Goal: Task Accomplishment & Management: Manage account settings

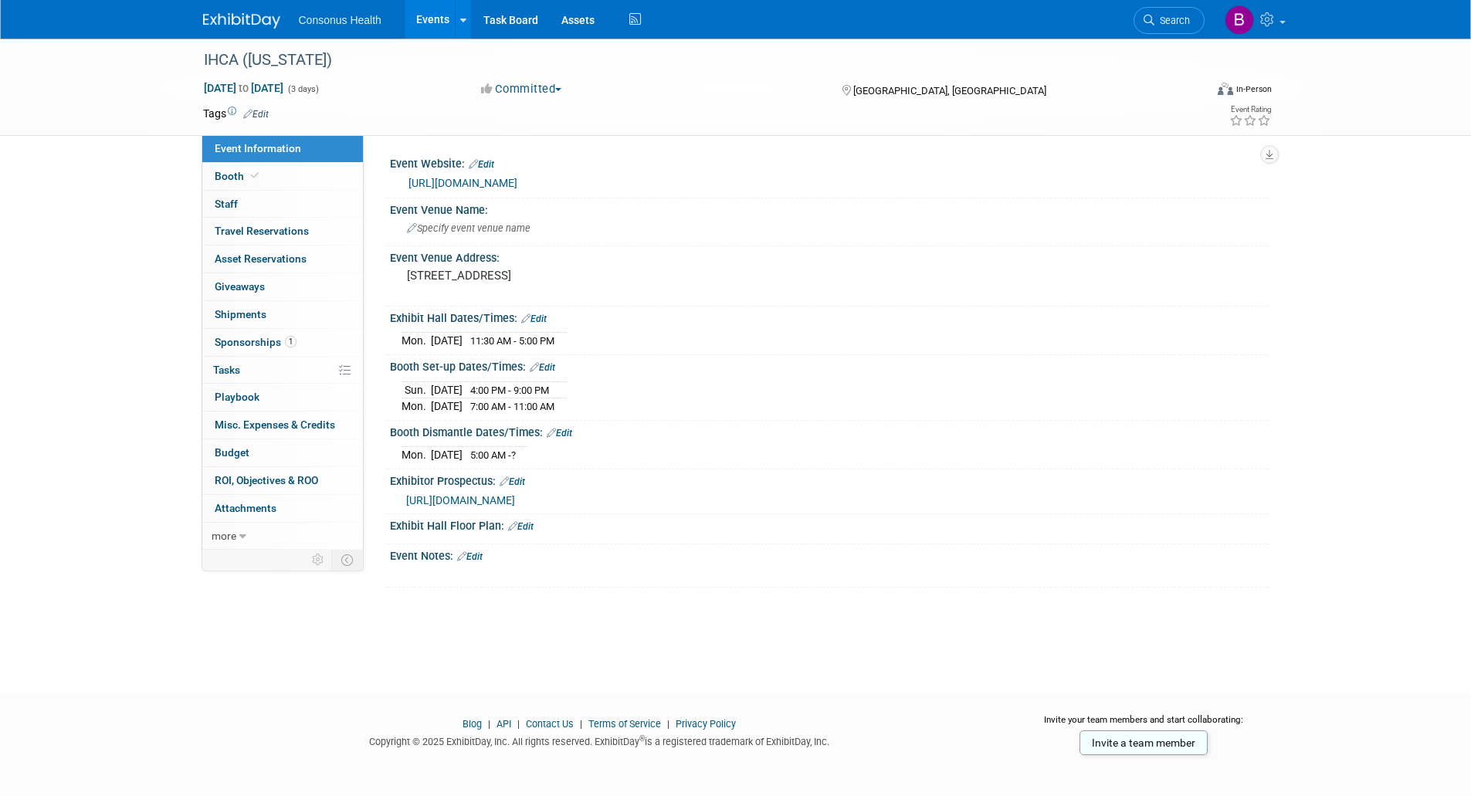
click at [426, 20] on link "Events" at bounding box center [433, 19] width 56 height 39
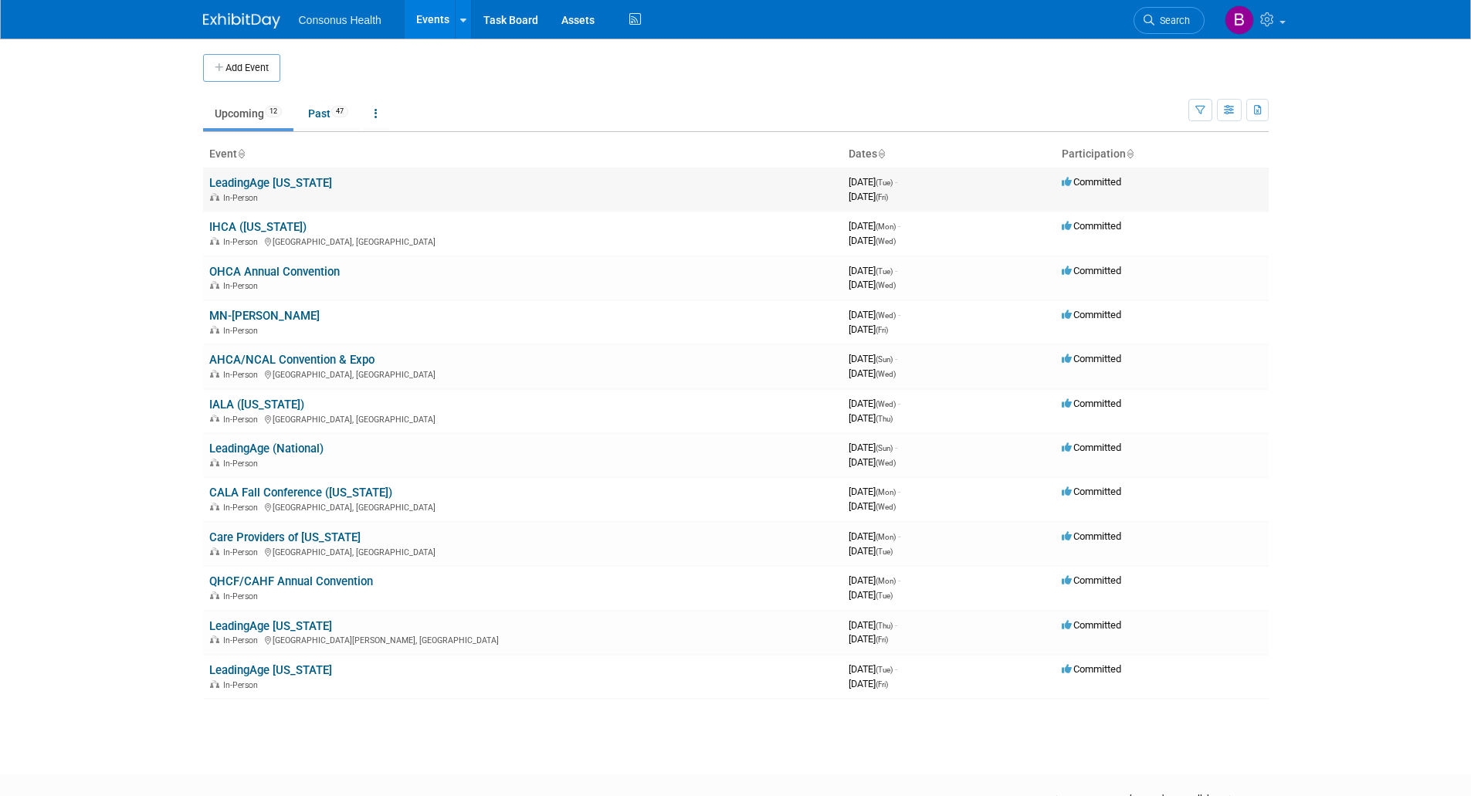
click at [287, 183] on link "LeadingAge [US_STATE]" at bounding box center [270, 183] width 123 height 14
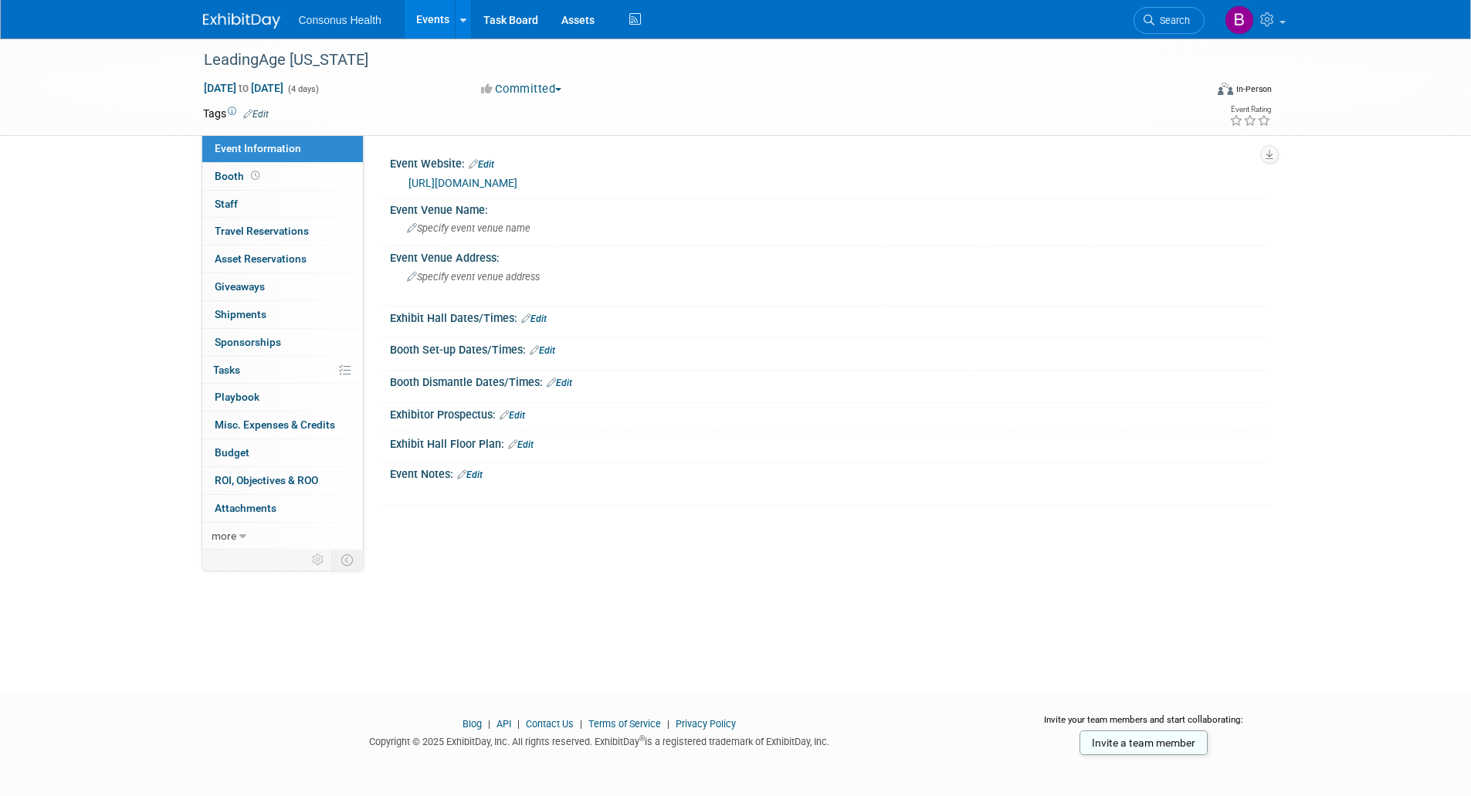
click at [429, 17] on link "Events" at bounding box center [433, 19] width 56 height 39
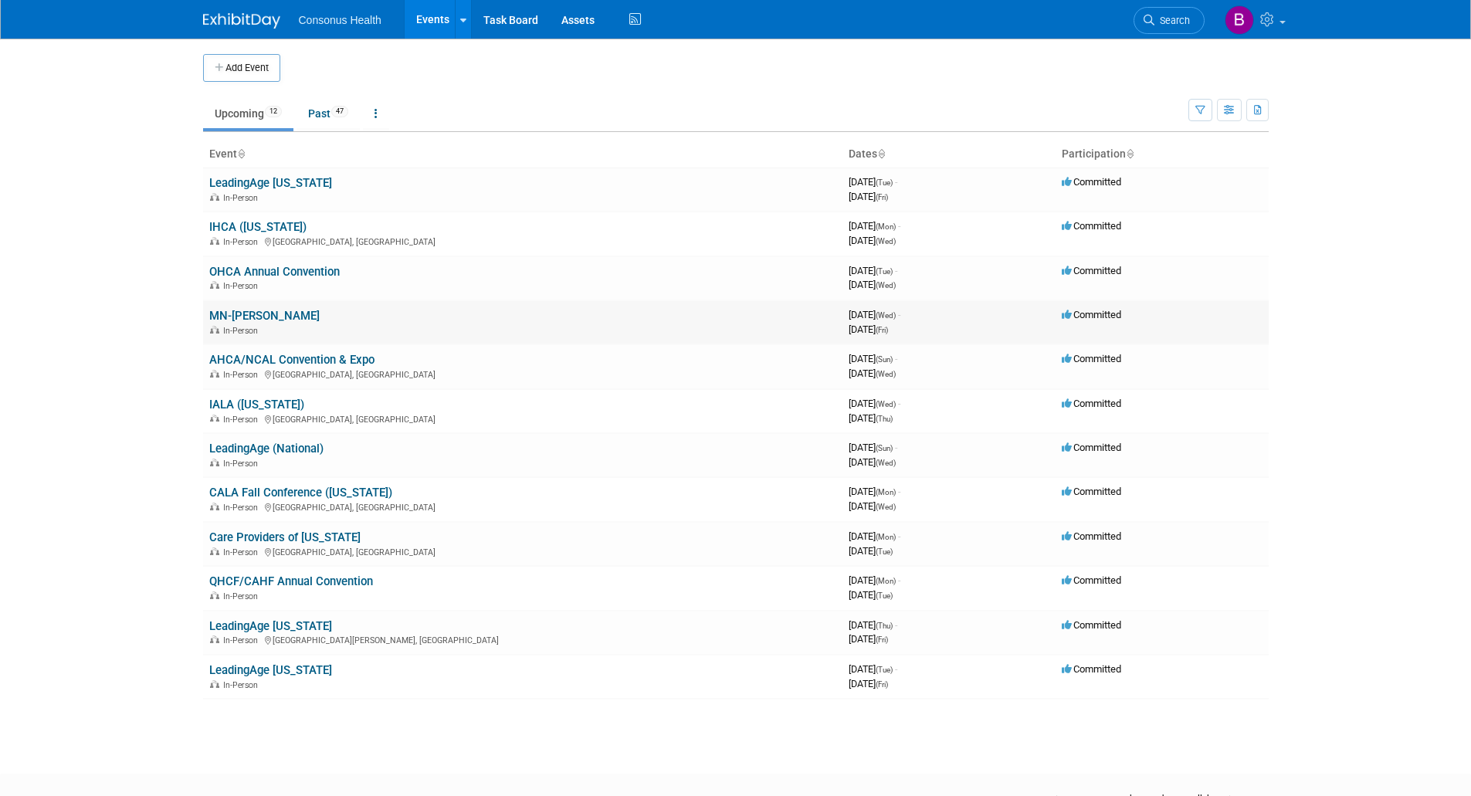
click at [238, 315] on link "MN-[PERSON_NAME]" at bounding box center [264, 316] width 110 height 14
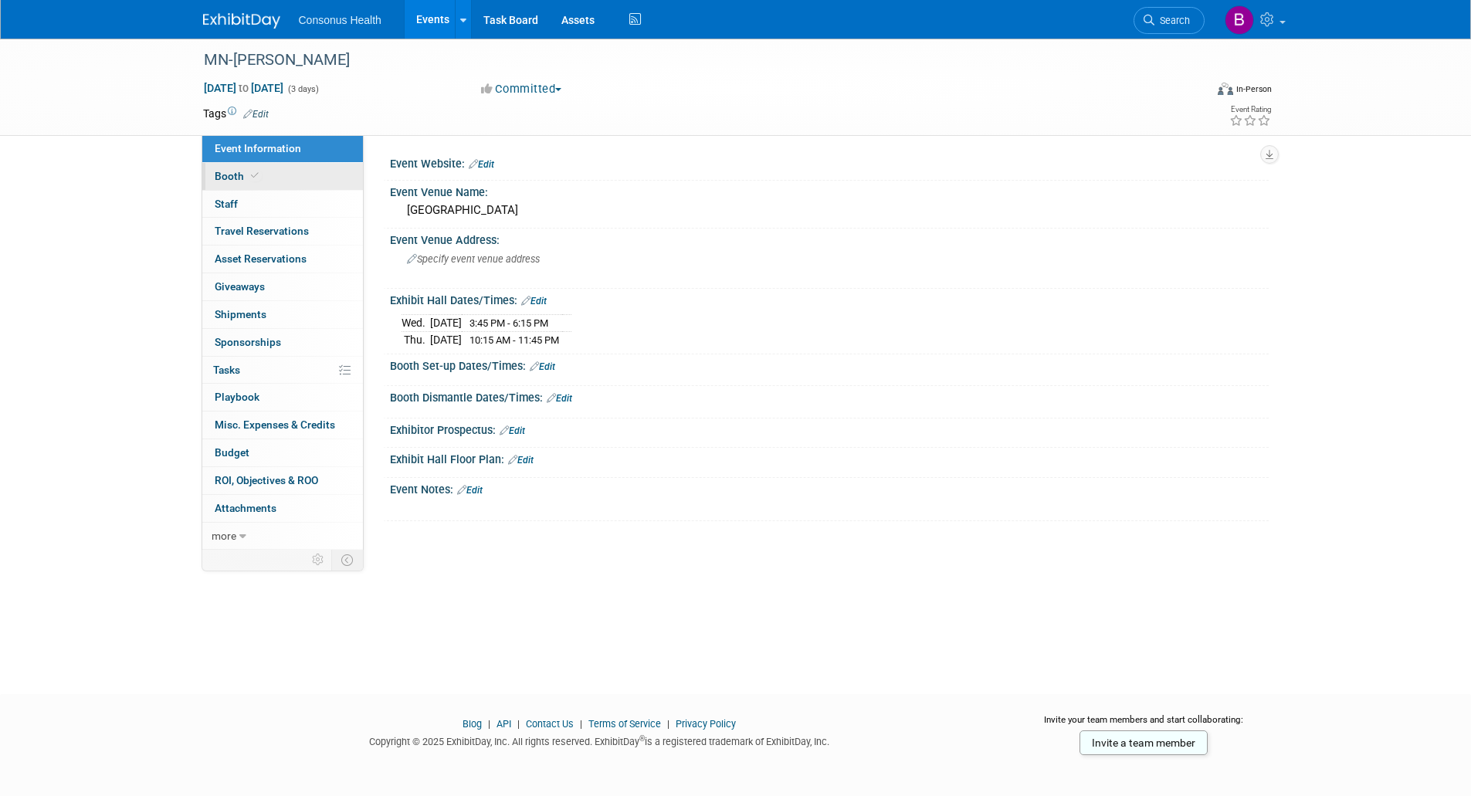
click at [224, 172] on span "Booth" at bounding box center [238, 176] width 47 height 12
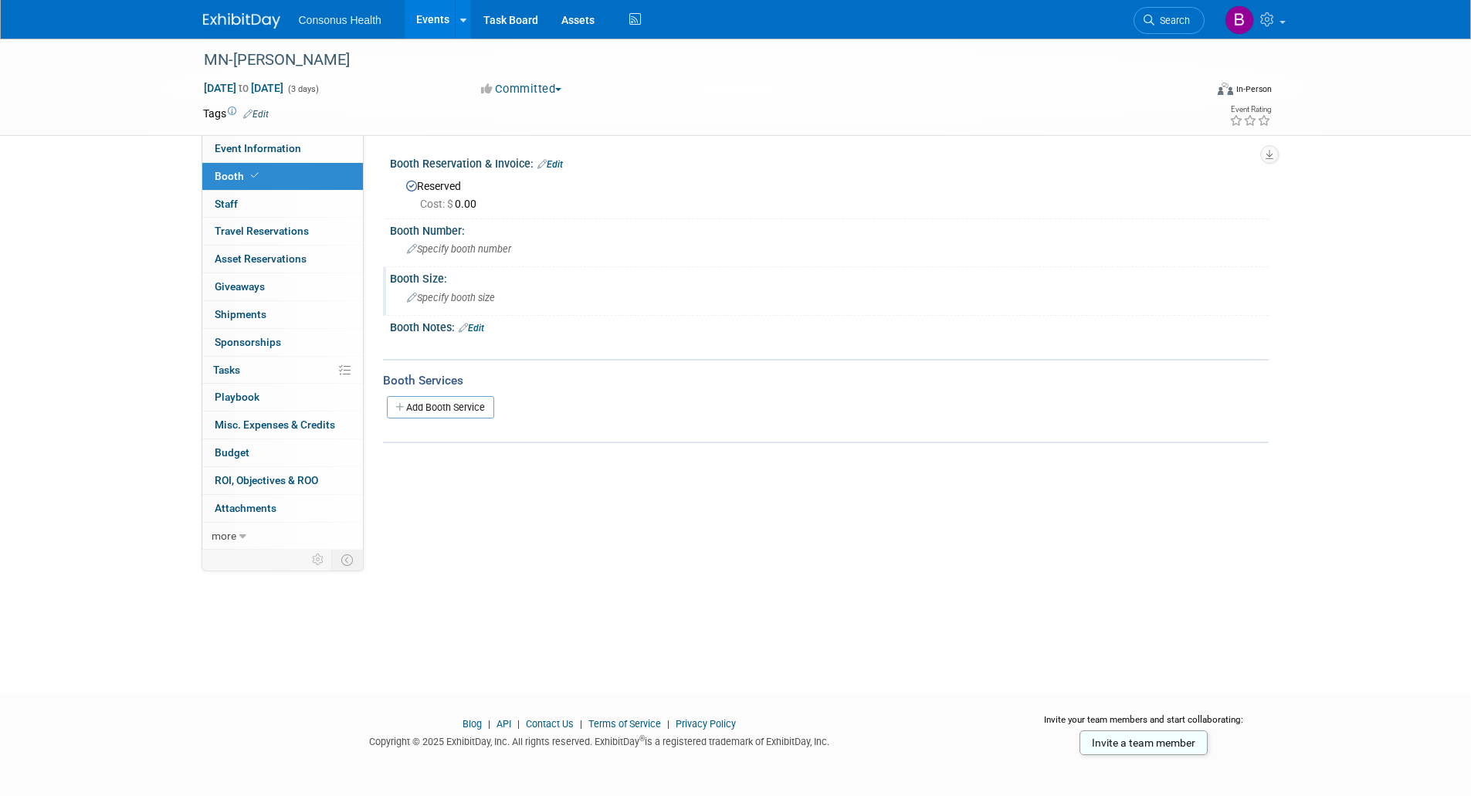
click at [408, 297] on icon at bounding box center [412, 299] width 10 height 10
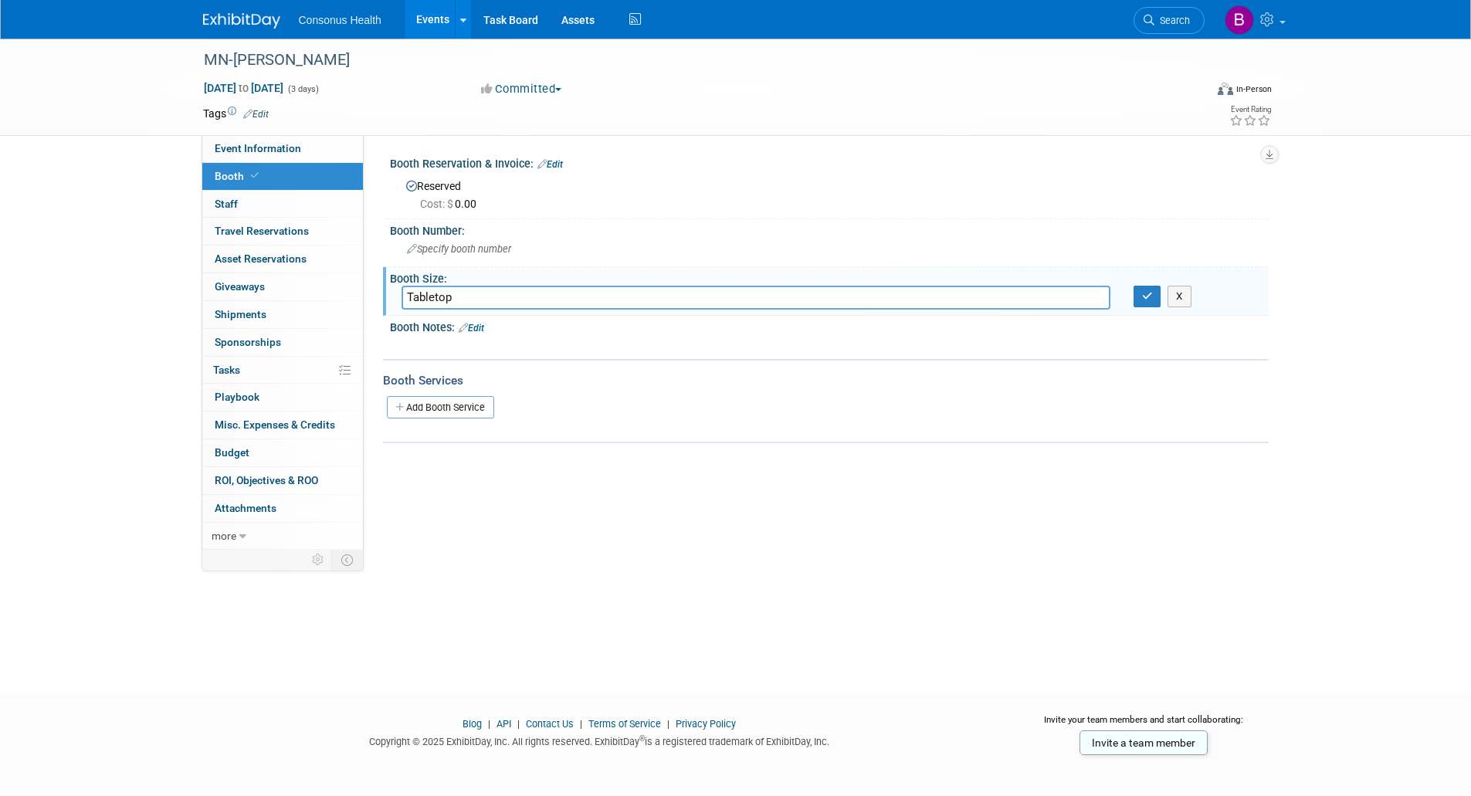
type input "Tabletop"
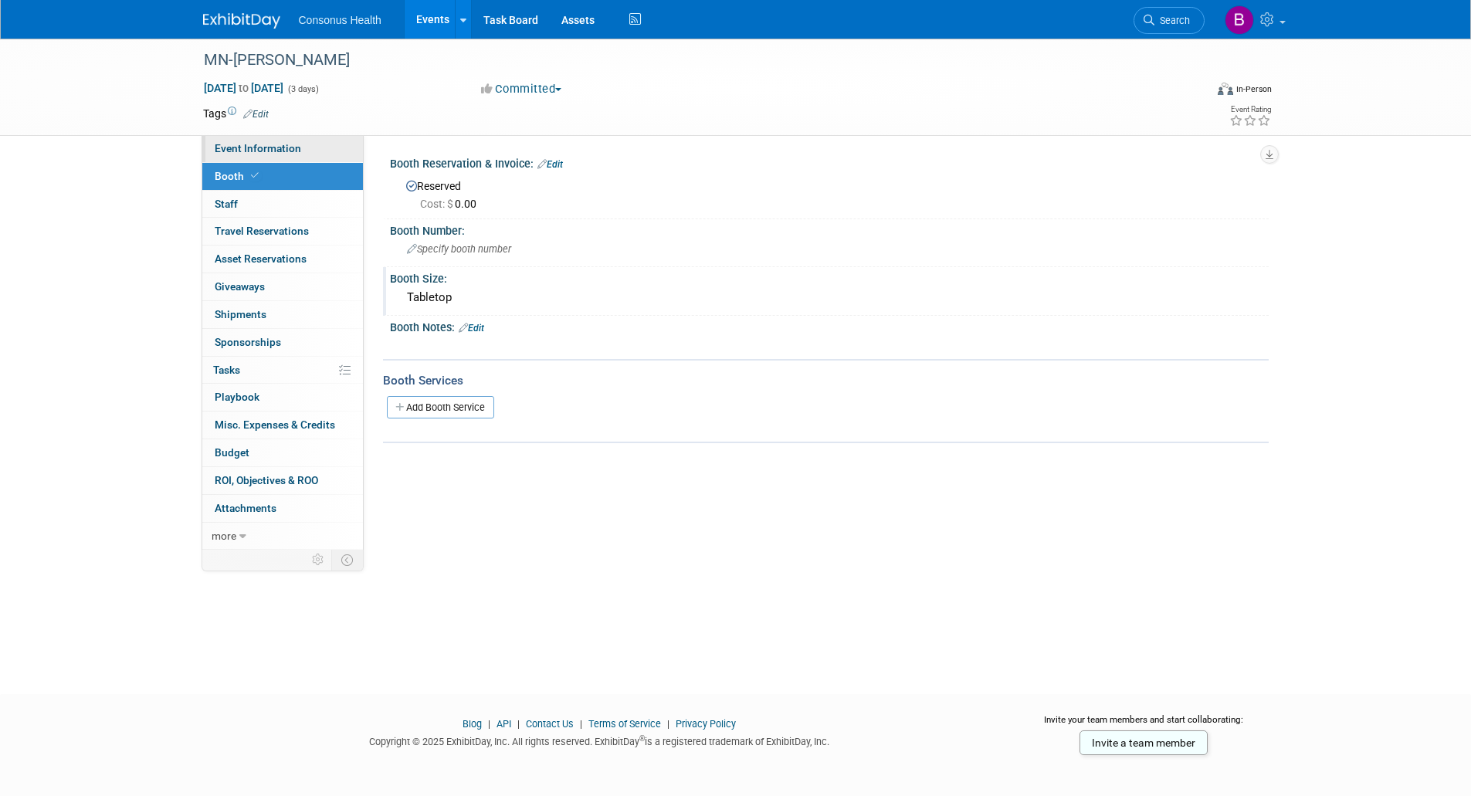
click at [256, 148] on span "Event Information" at bounding box center [258, 148] width 87 height 12
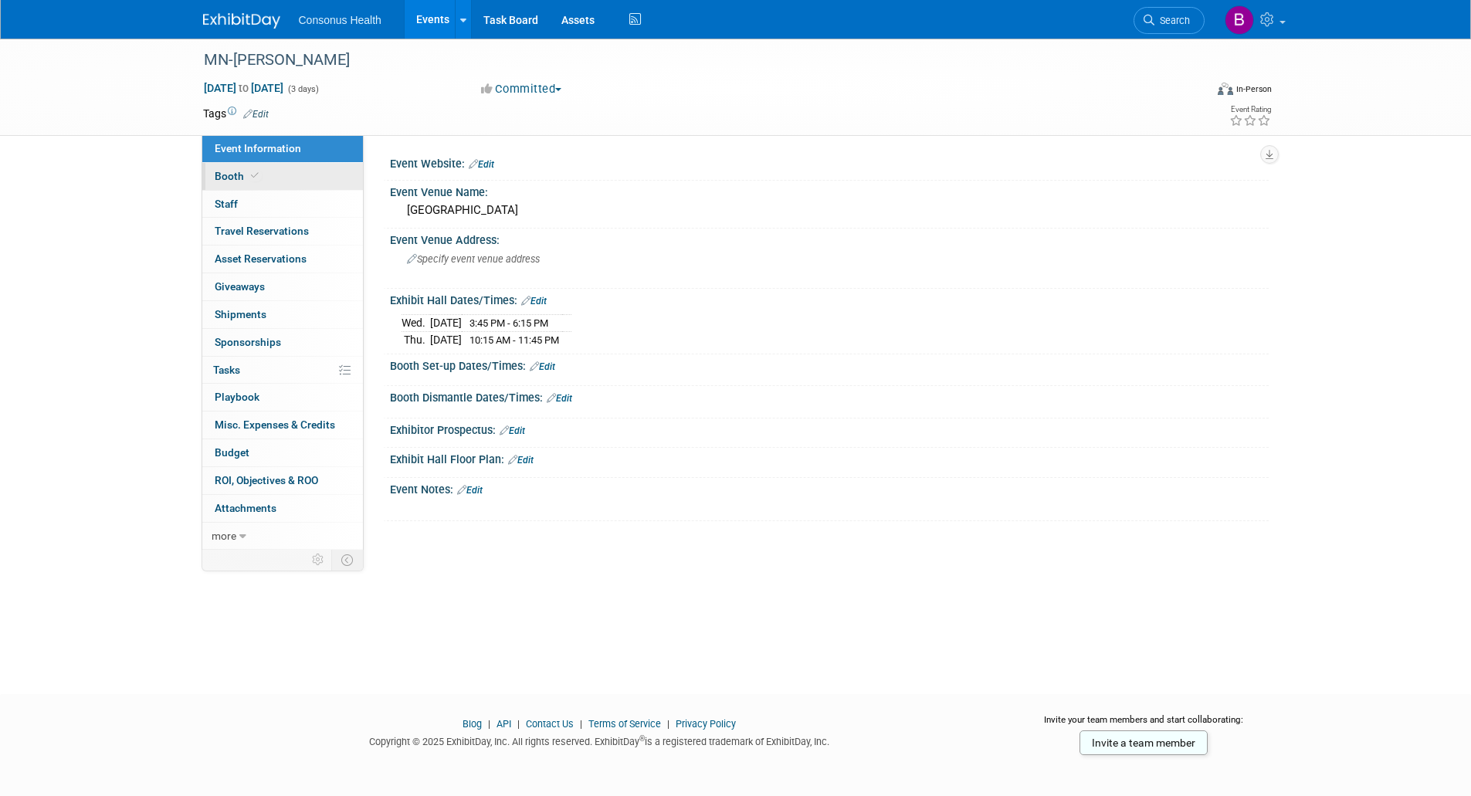
click at [234, 177] on span "Booth" at bounding box center [238, 176] width 47 height 12
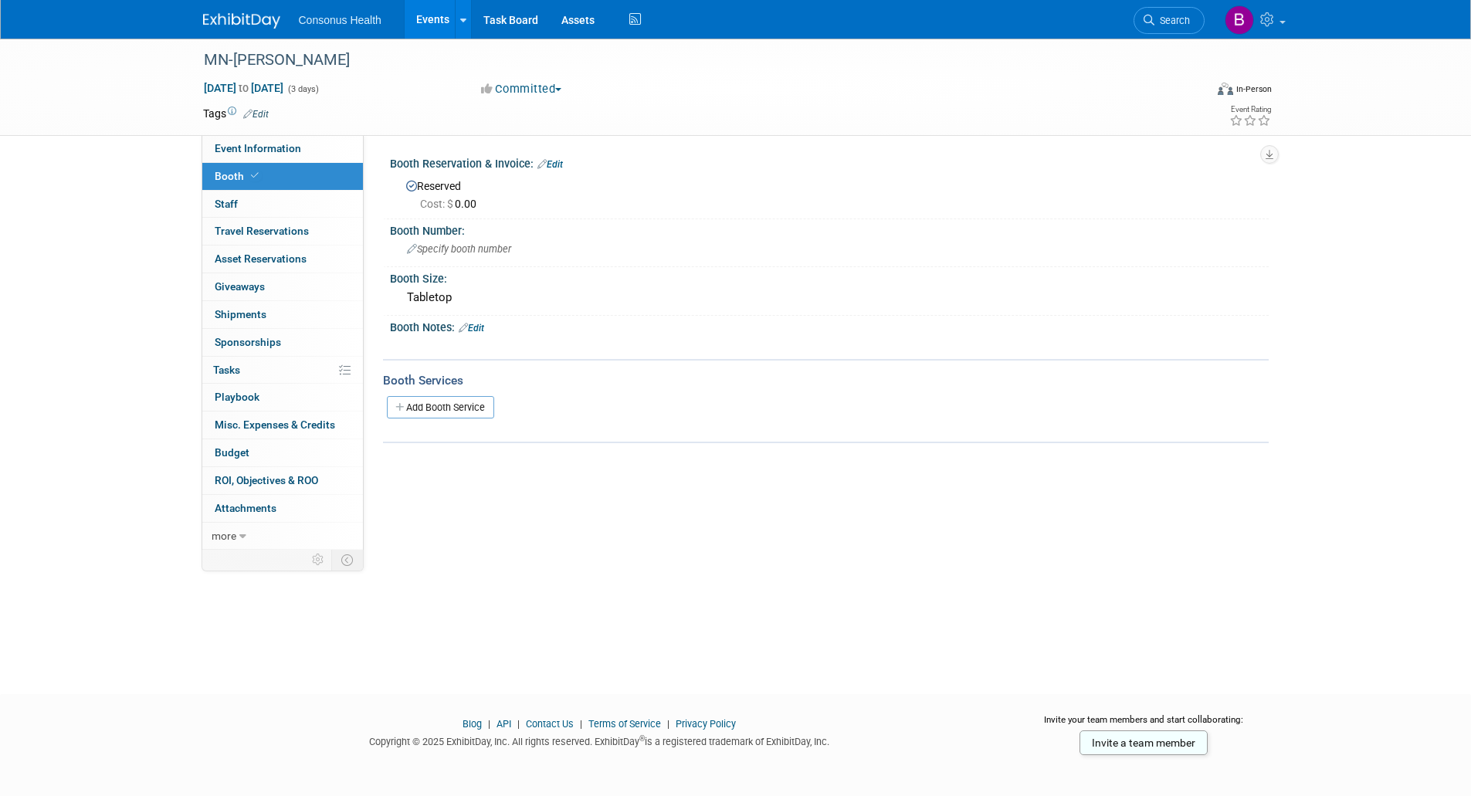
click at [473, 327] on link "Edit" at bounding box center [471, 328] width 25 height 11
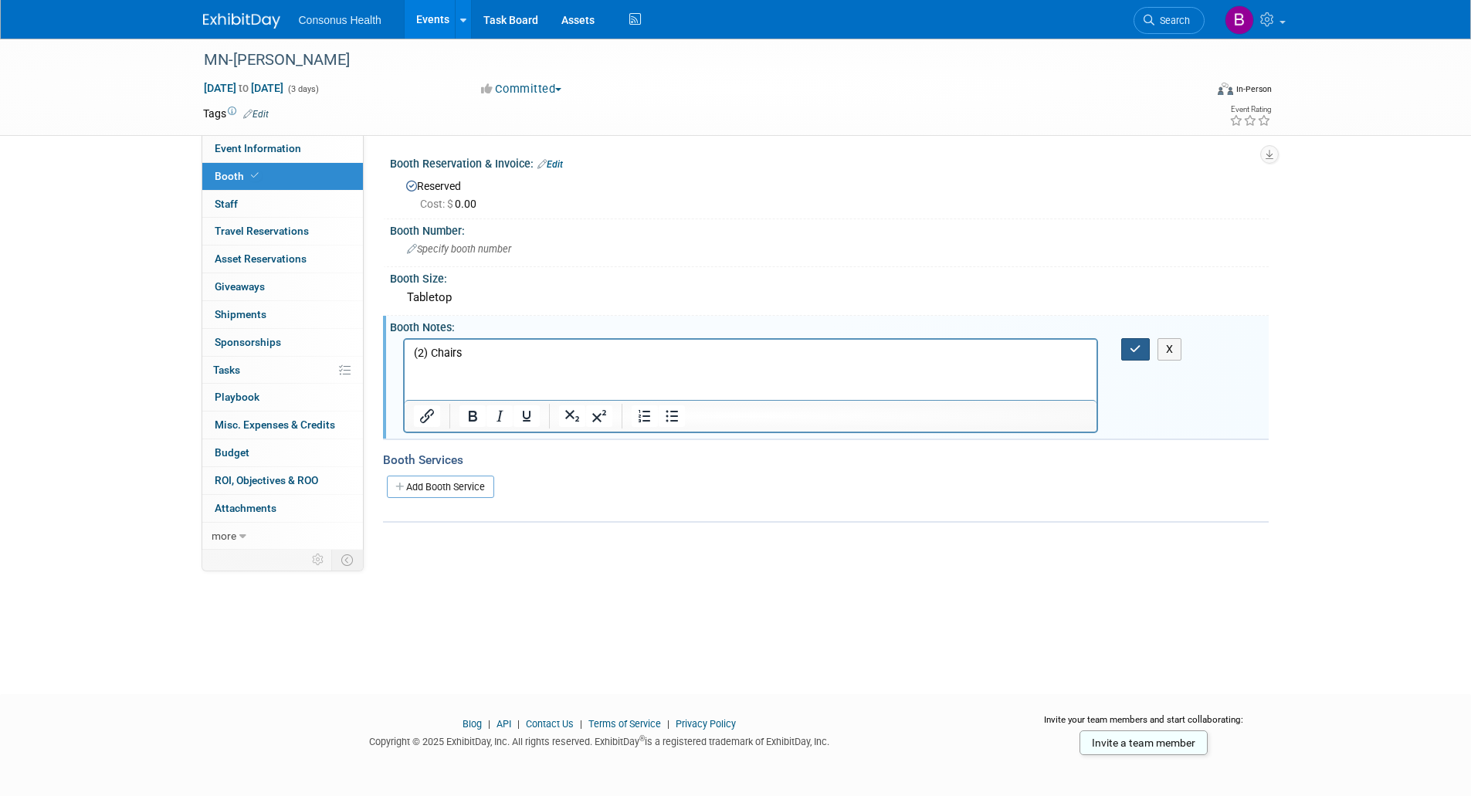
click at [1143, 350] on button "button" at bounding box center [1136, 349] width 29 height 22
